Goal: Find contact information: Find contact information

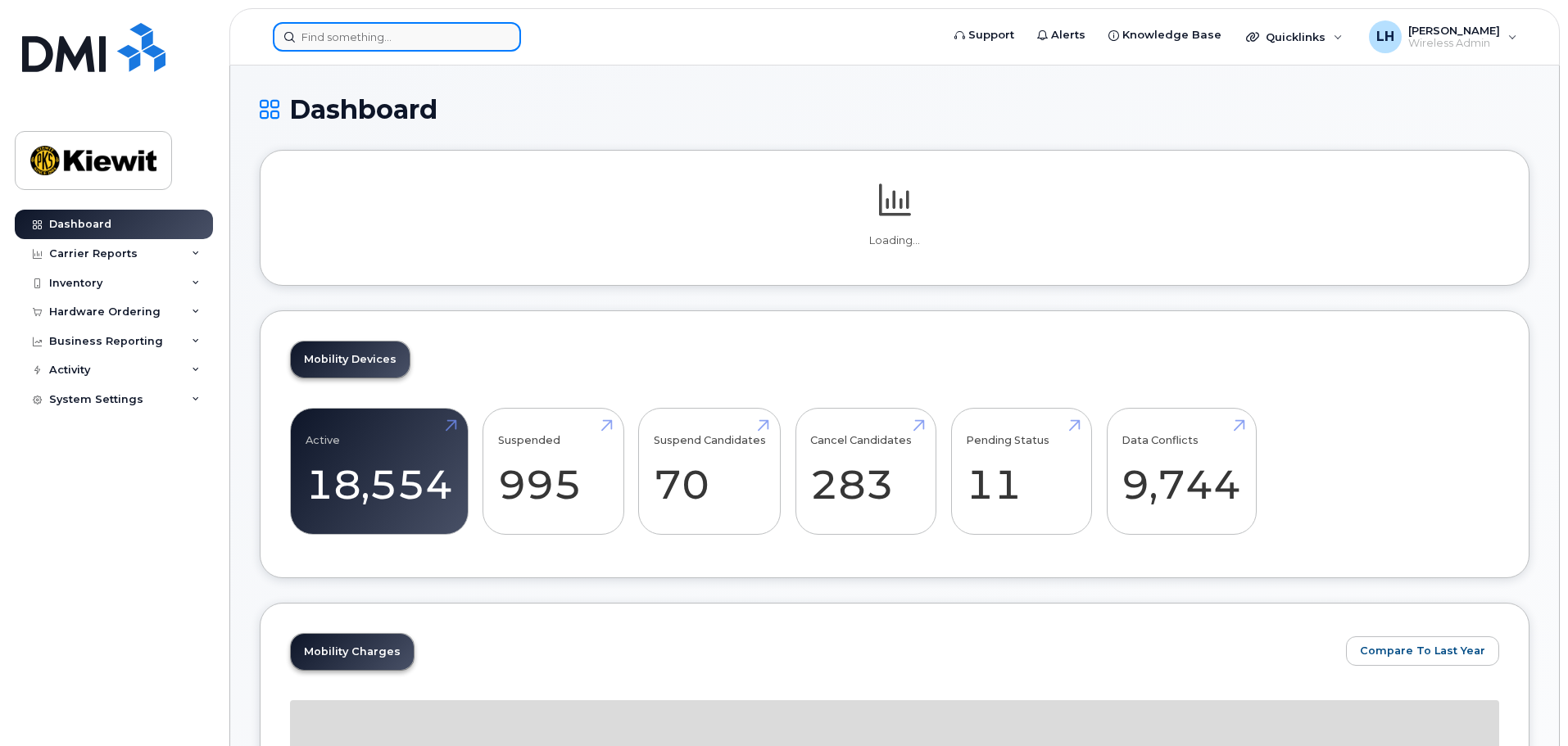
click at [345, 41] on input at bounding box center [397, 37] width 248 height 30
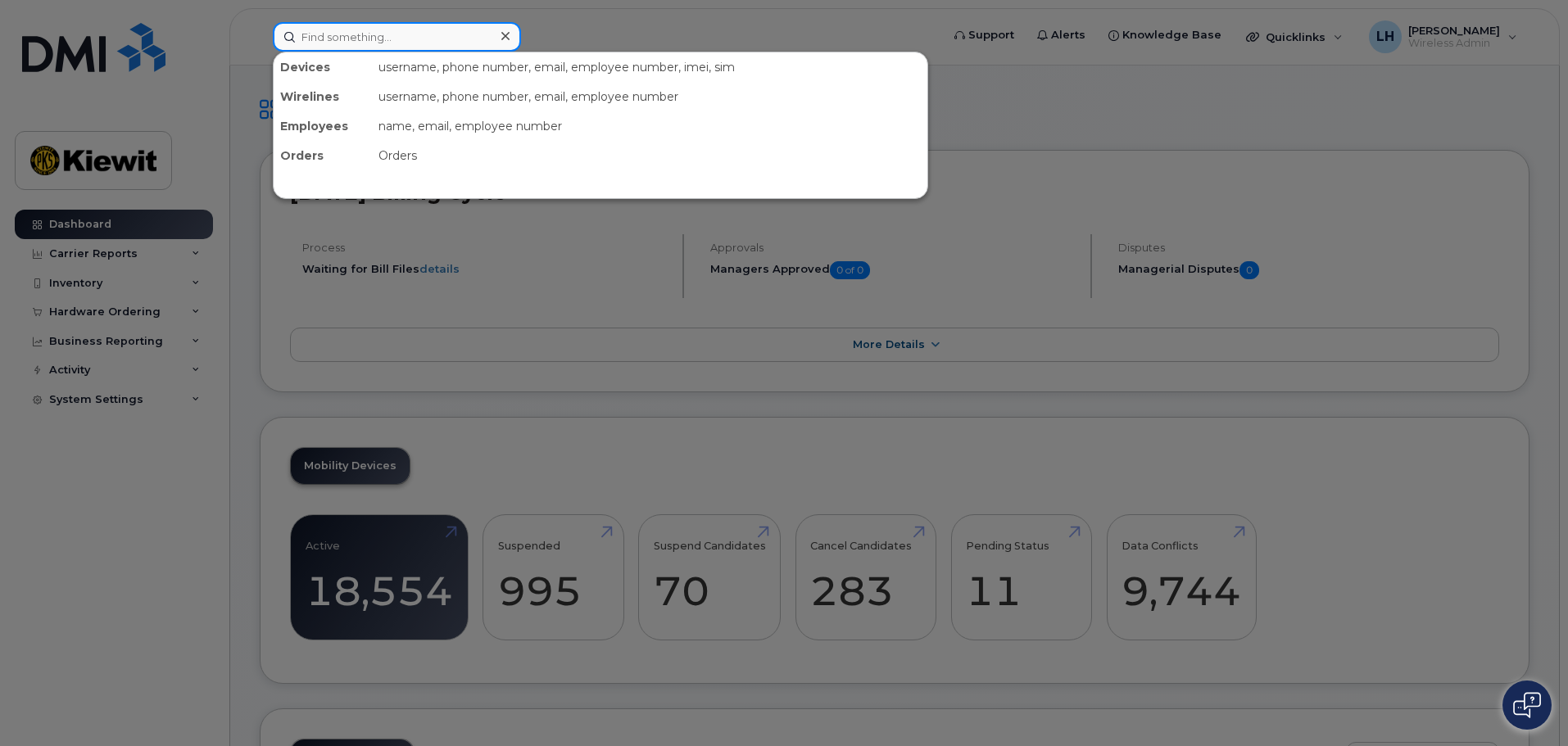
click at [349, 32] on input at bounding box center [397, 37] width 248 height 30
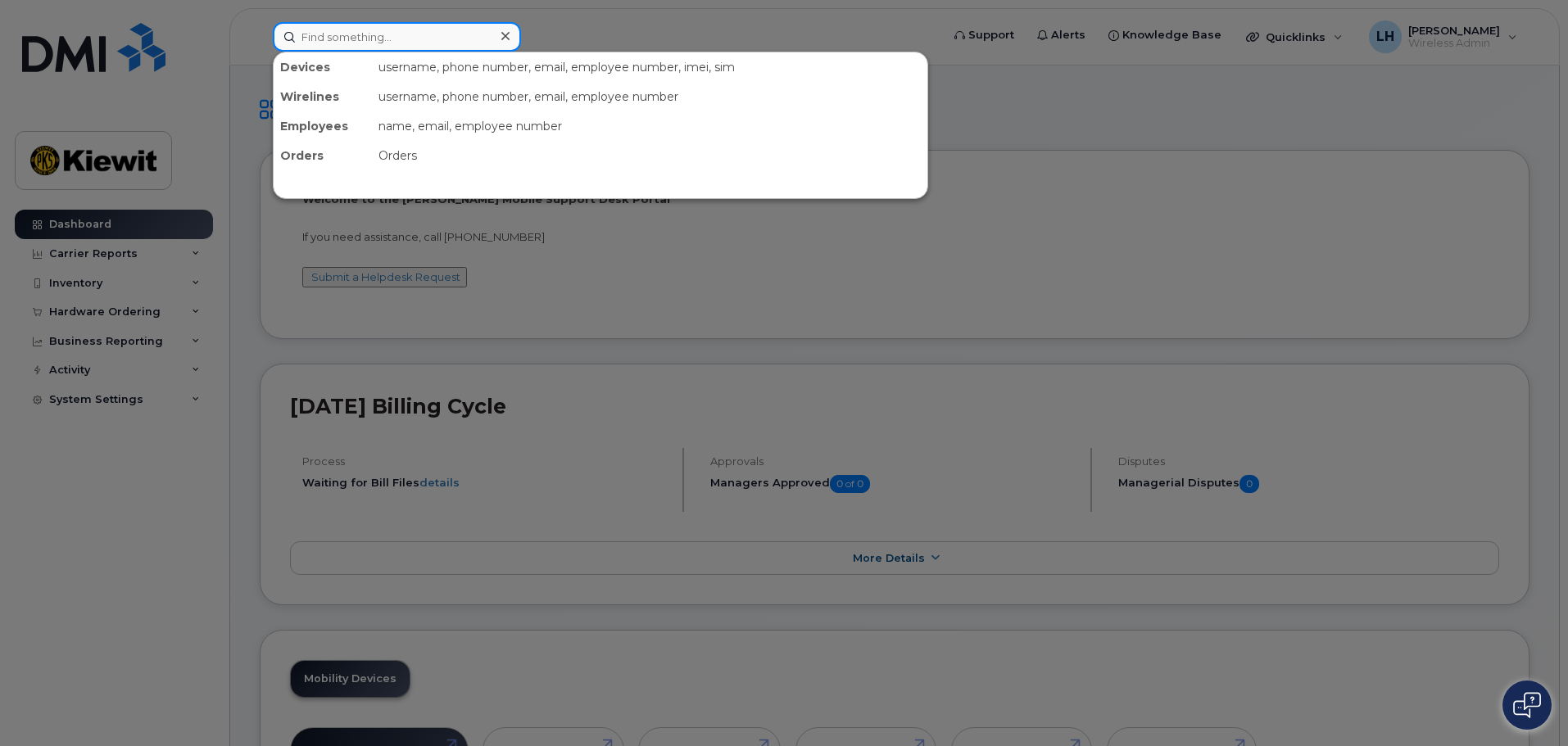
paste input "CS0781354"
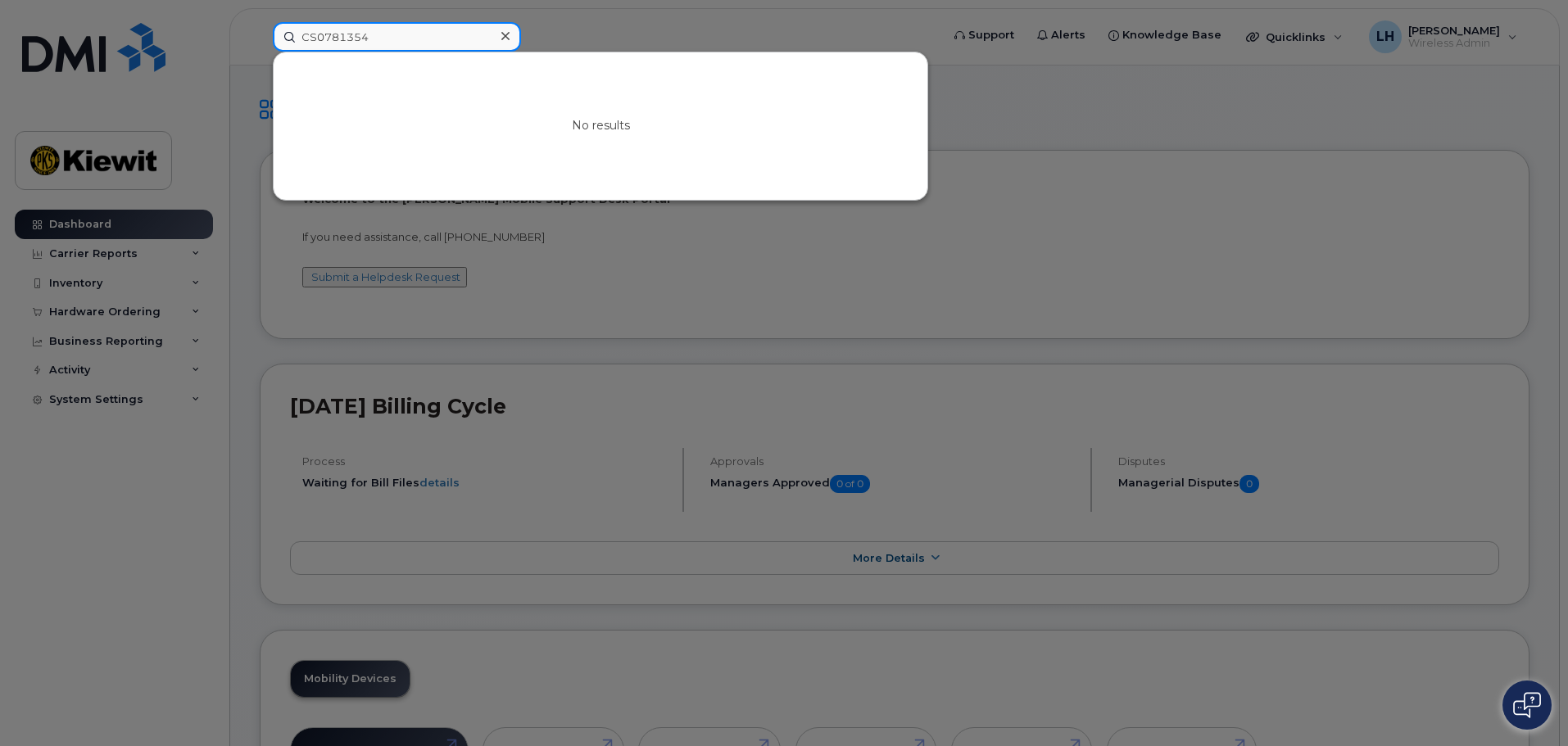
drag, startPoint x: 400, startPoint y: 37, endPoint x: 121, endPoint y: 24, distance: 279.3
click at [260, 25] on div "CS0781354 No results" at bounding box center [601, 37] width 683 height 30
paste input "Jose.TorresCervantes"
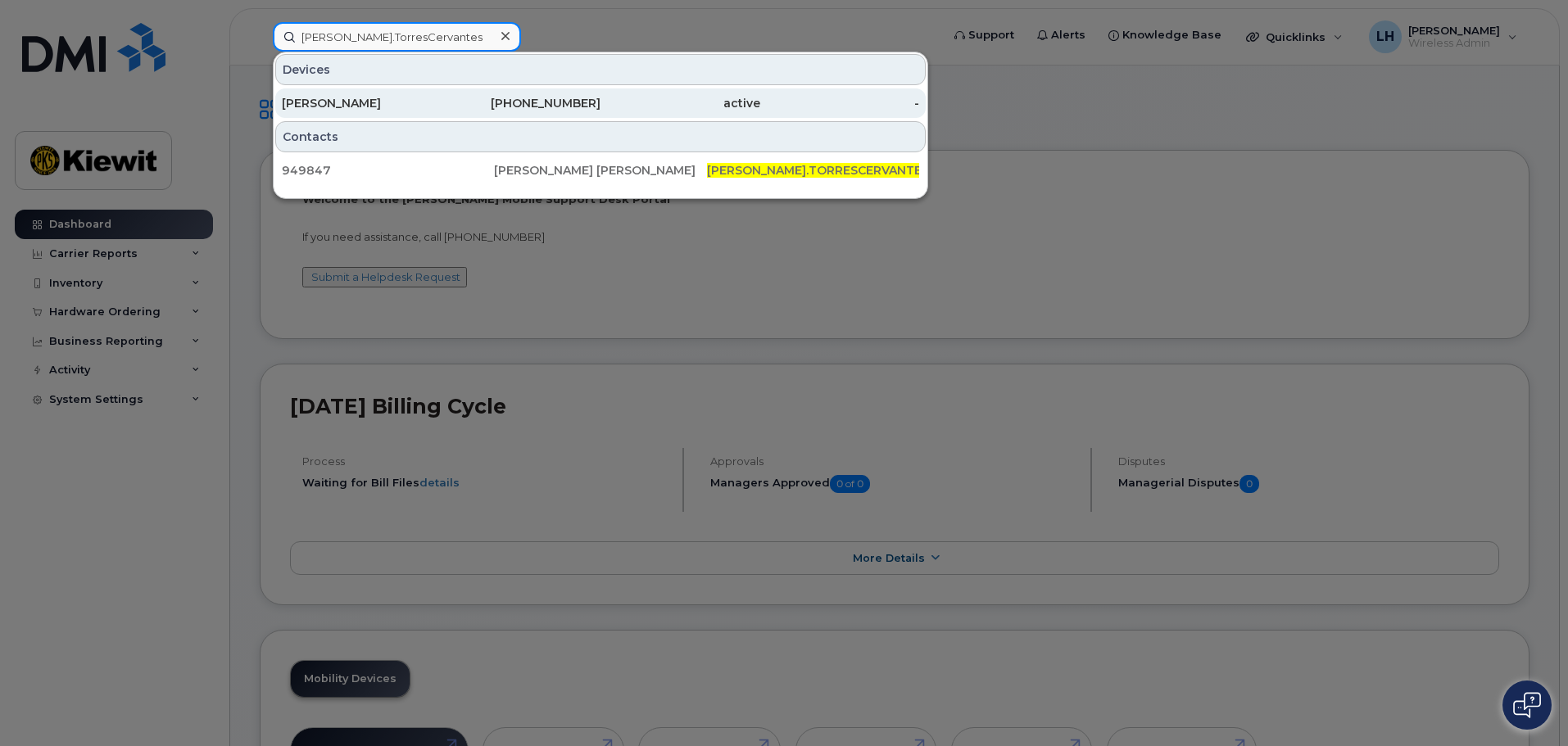
type input "Jose.TorresCervantes"
click at [465, 104] on div "773-882-4890" at bounding box center [521, 104] width 160 height 17
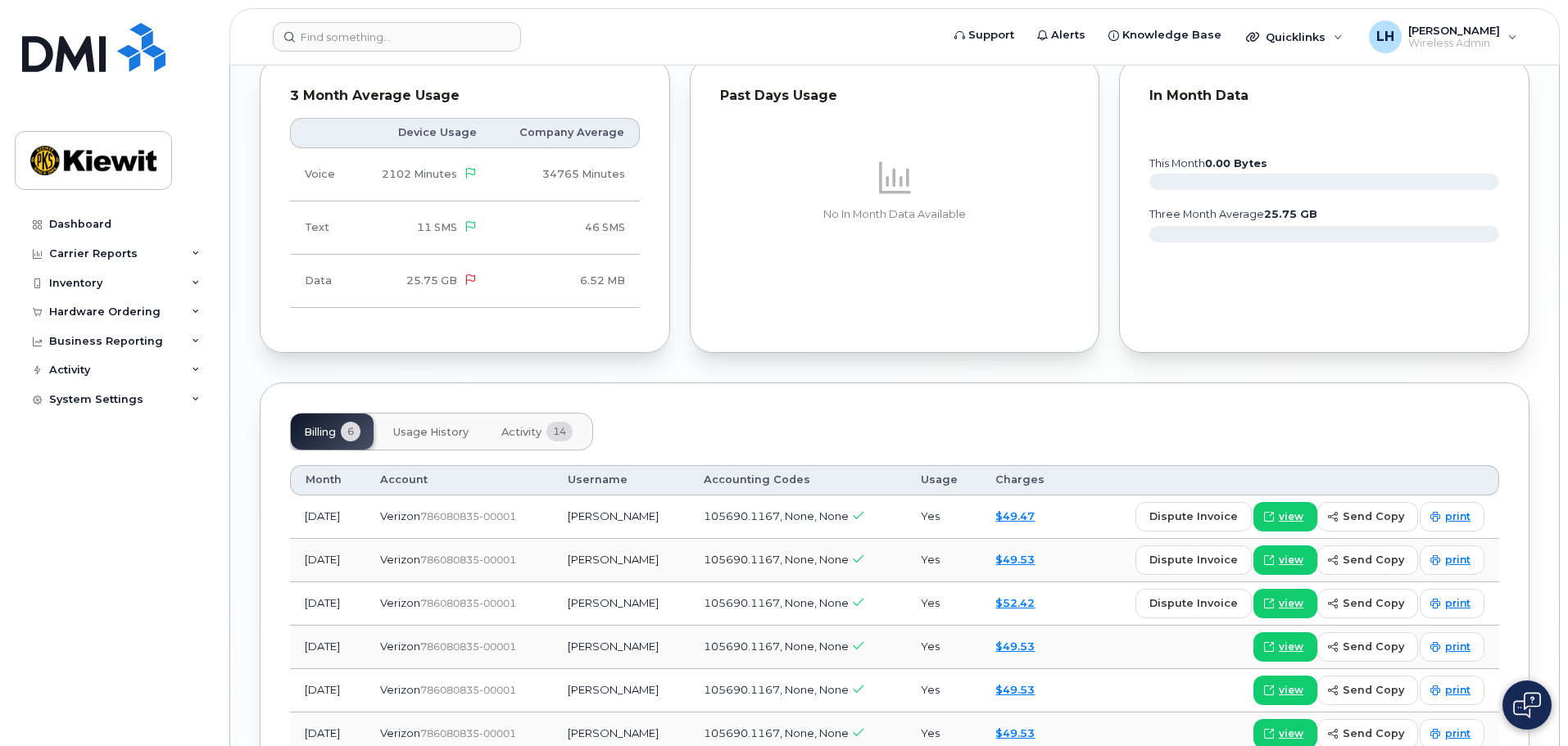
scroll to position [1594, 0]
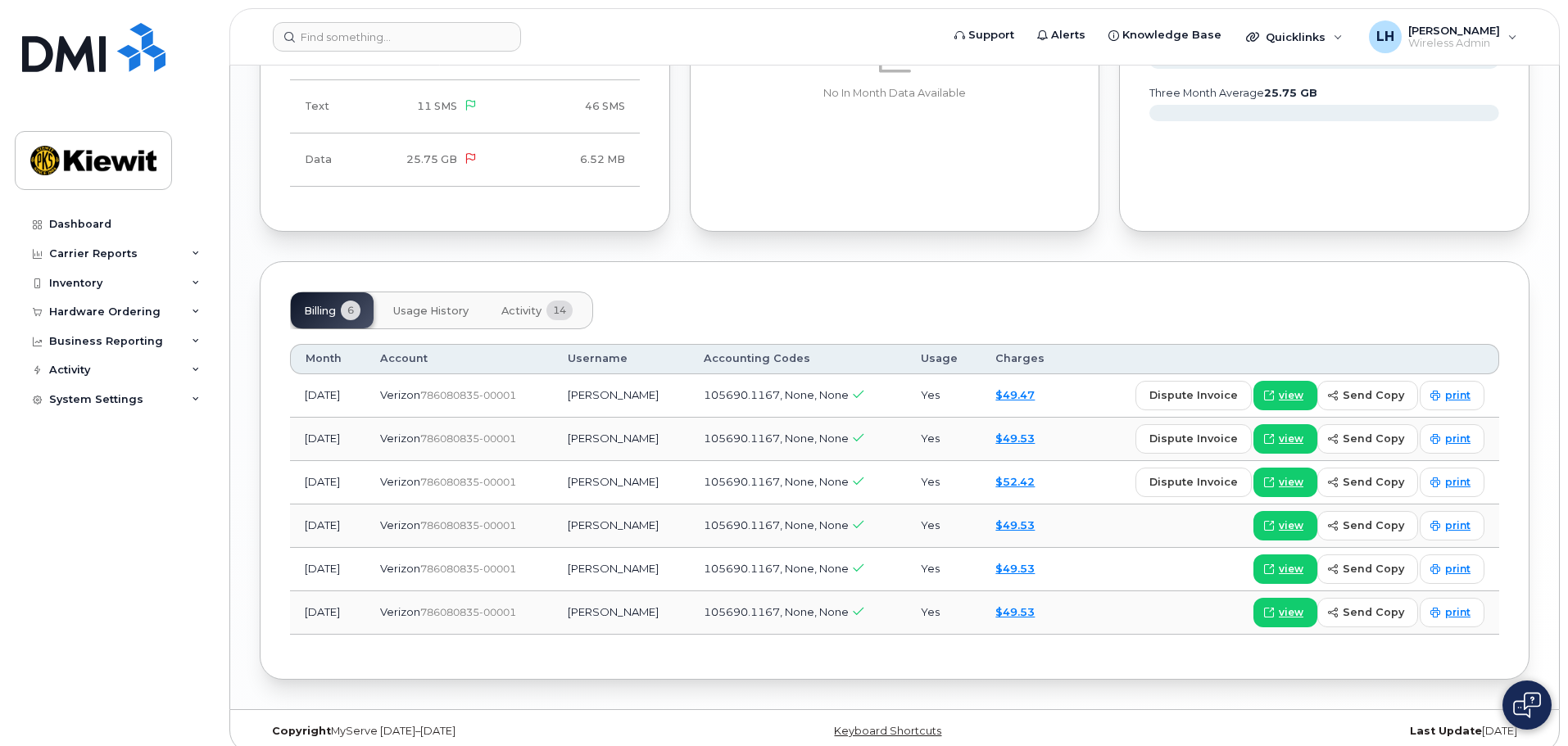
click at [528, 292] on button "Activity 14" at bounding box center [536, 310] width 97 height 36
